Goal: Information Seeking & Learning: Learn about a topic

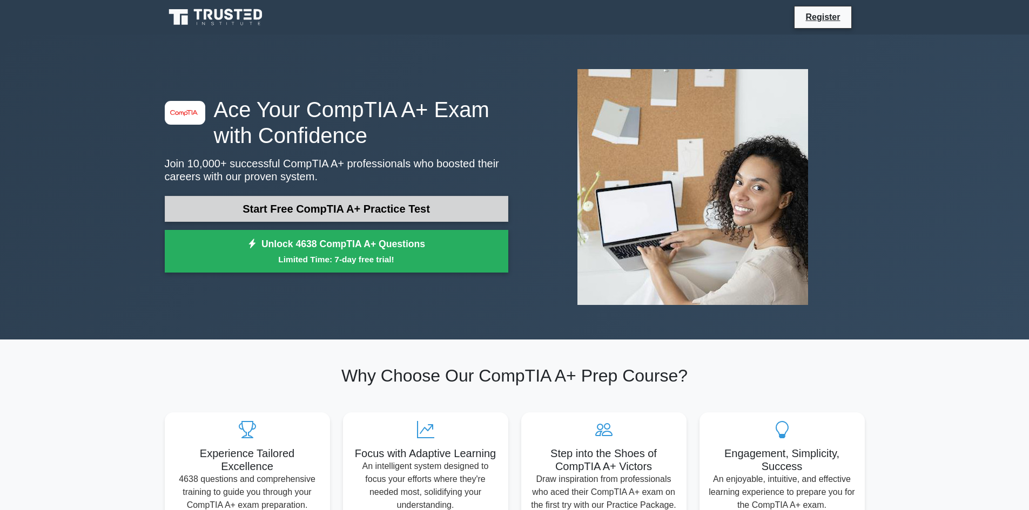
click at [326, 210] on link "Start Free CompTIA A+ Practice Test" at bounding box center [337, 209] width 344 height 26
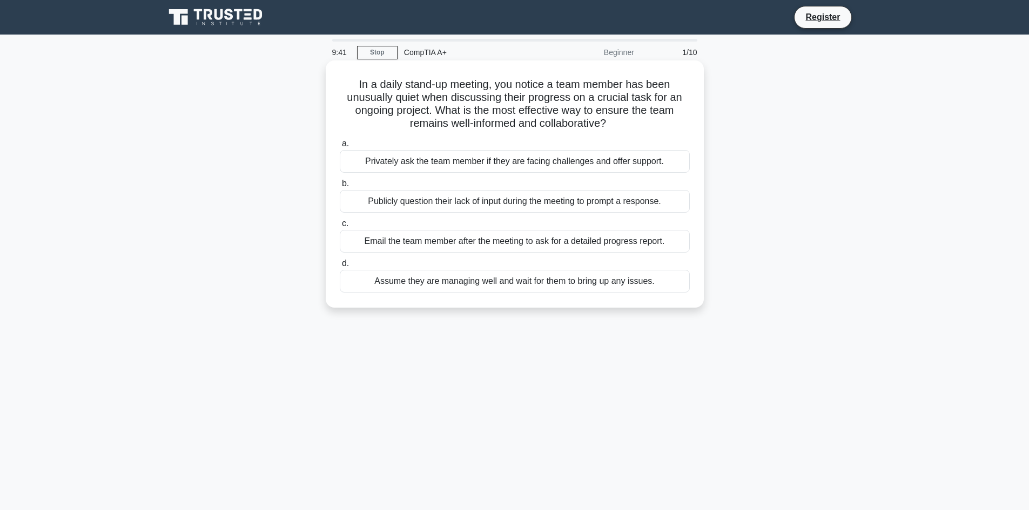
click at [348, 199] on div "Publicly question their lack of input during the meeting to prompt a response." at bounding box center [515, 201] width 350 height 23
click at [340, 187] on input "b. Publicly question their lack of input during the meeting to prompt a respons…" at bounding box center [340, 183] width 0 height 7
